Goal: Task Accomplishment & Management: Use online tool/utility

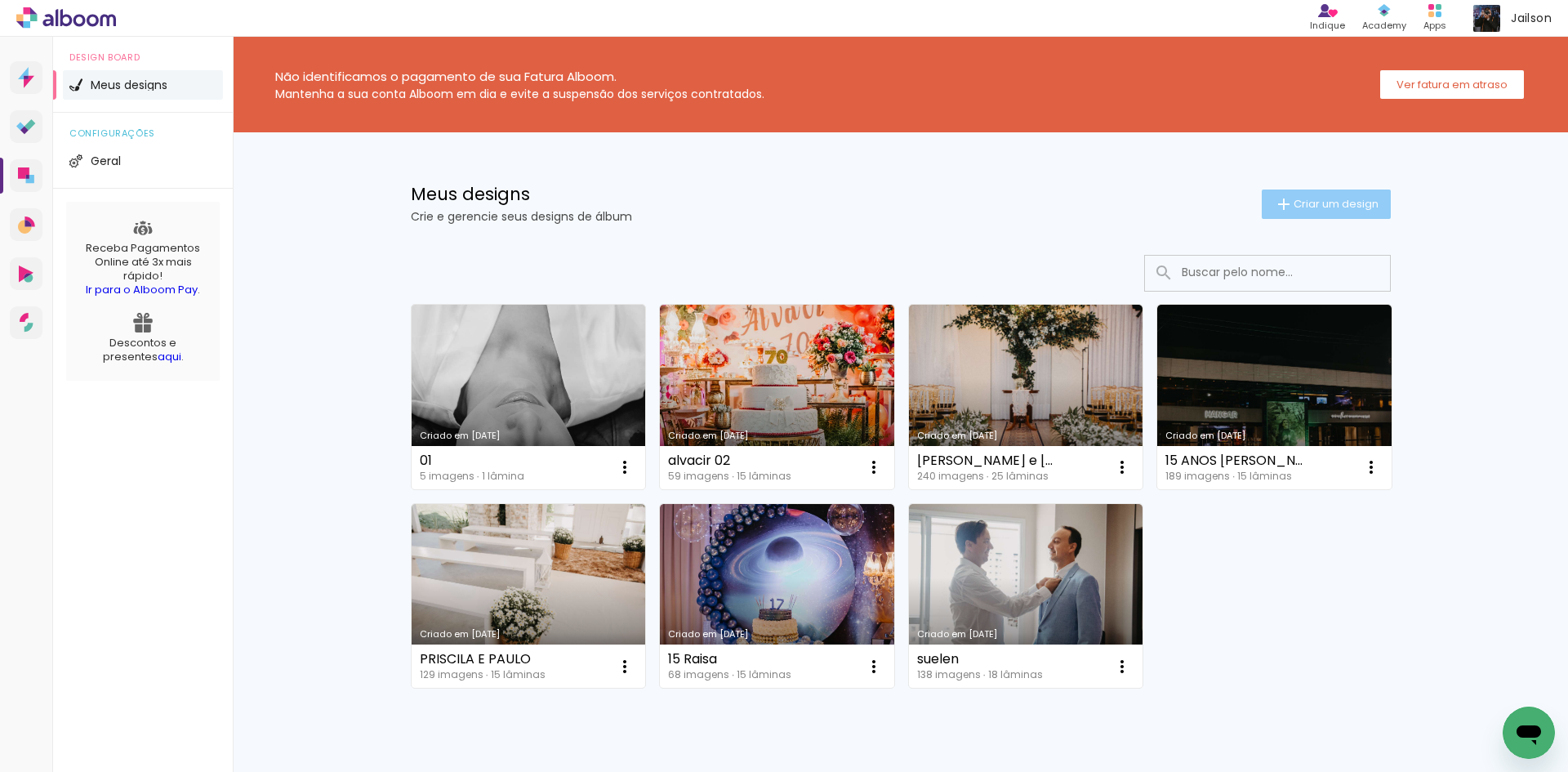
click at [1368, 199] on span "Criar um design" at bounding box center [1336, 204] width 85 height 11
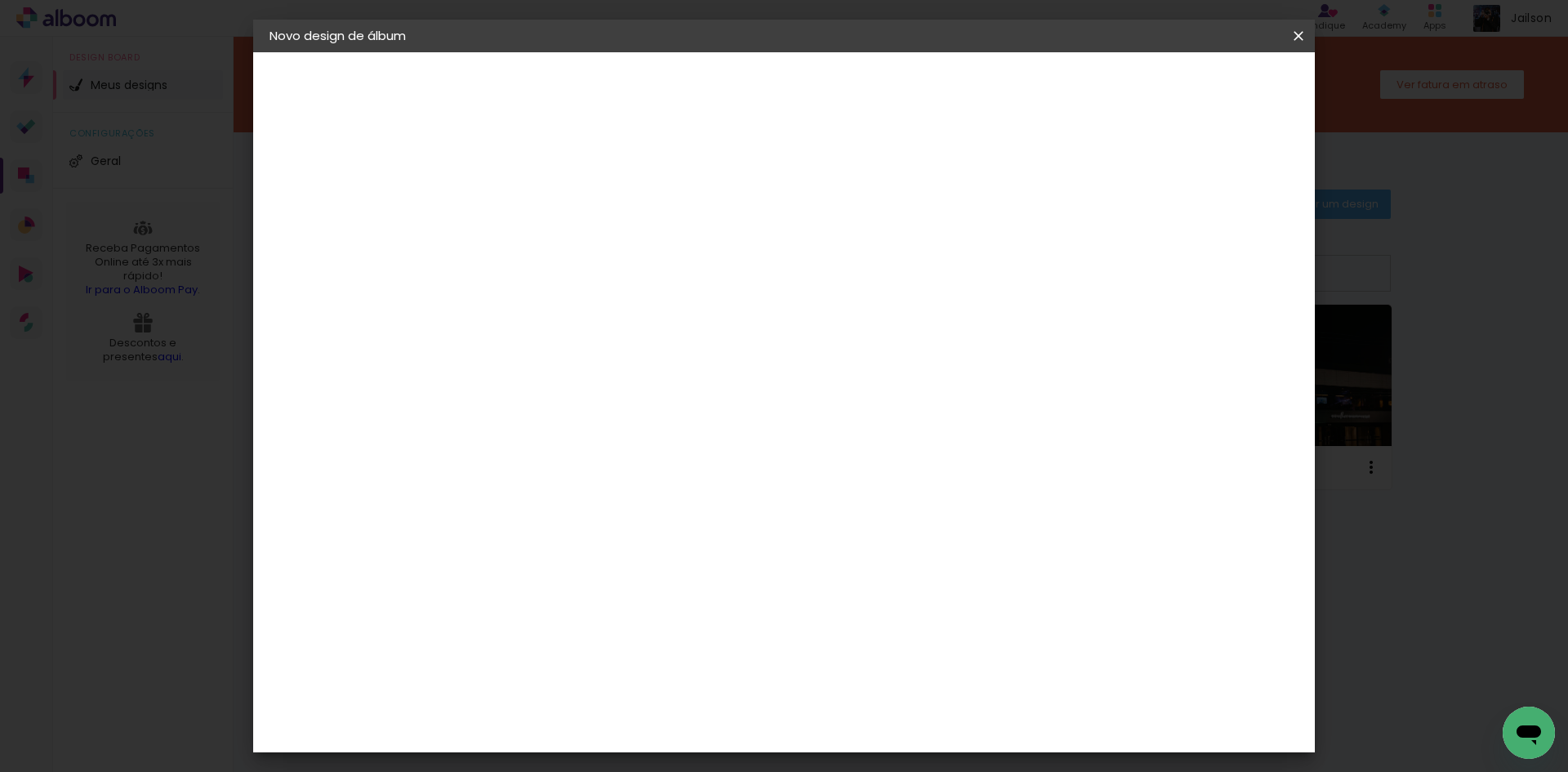
click at [543, 238] on paper-input-container "Título do álbum" at bounding box center [536, 220] width 11 height 41
type input "[PERSON_NAME] e [PERSON_NAME]"
type paper-input "[PERSON_NAME] e [PERSON_NAME]"
click at [704, 89] on paper-button "Avançar" at bounding box center [664, 87] width 80 height 28
click at [842, 252] on paper-item "Tamanho Livre" at bounding box center [764, 248] width 157 height 36
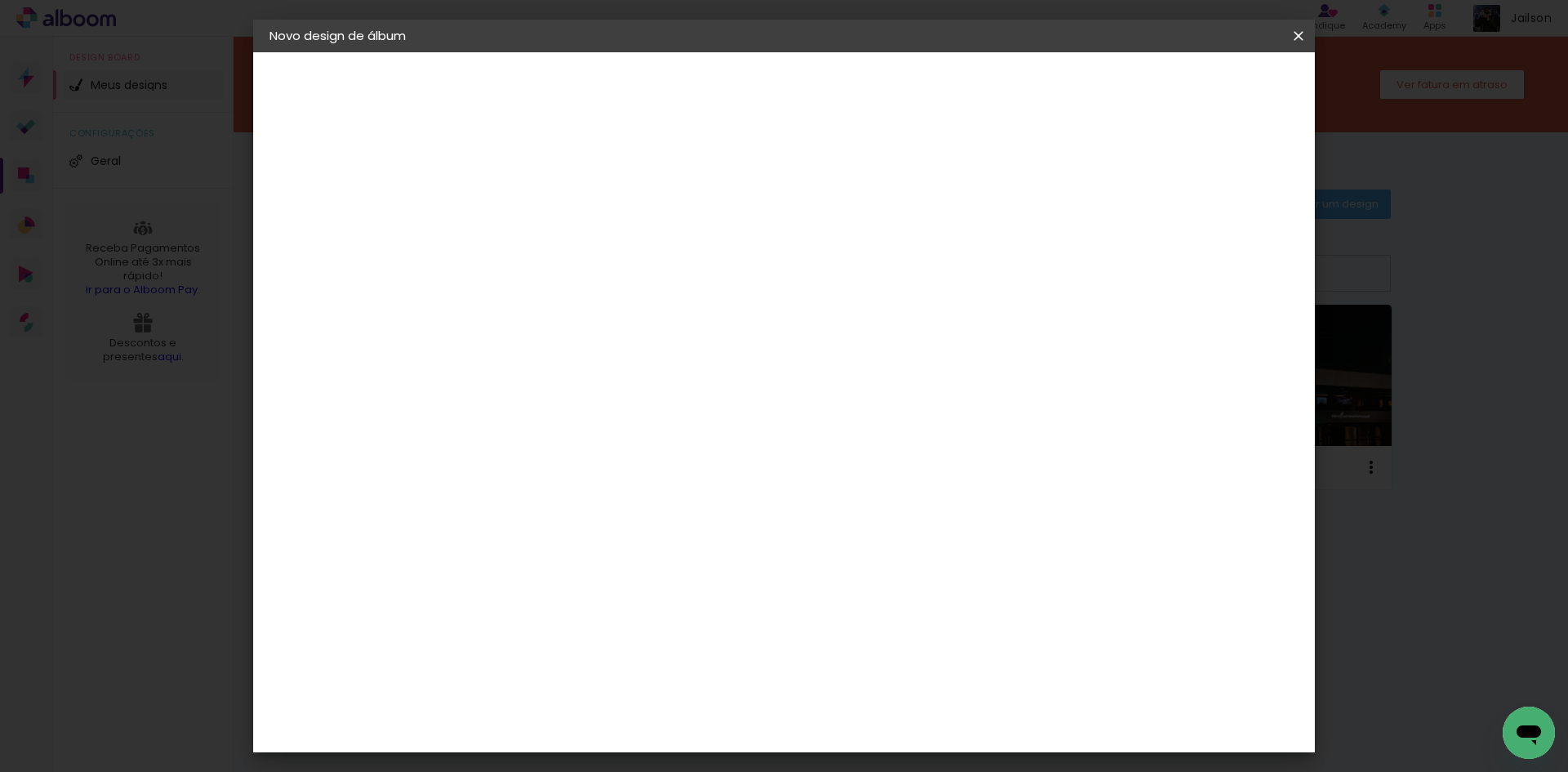
click at [842, 252] on paper-item "Tamanho Livre" at bounding box center [764, 248] width 157 height 36
click at [0, 0] on slot "Avançar" at bounding box center [0, 0] width 0 height 0
click at [1197, 81] on span "Iniciar design" at bounding box center [1159, 86] width 75 height 11
